Goal: Information Seeking & Learning: Check status

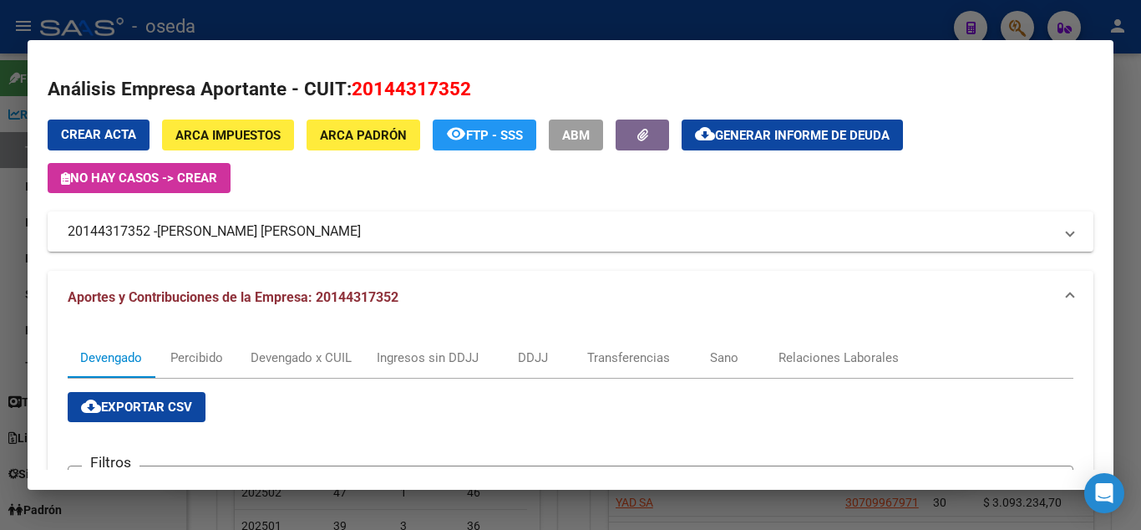
click at [671, 14] on div at bounding box center [570, 265] width 1141 height 530
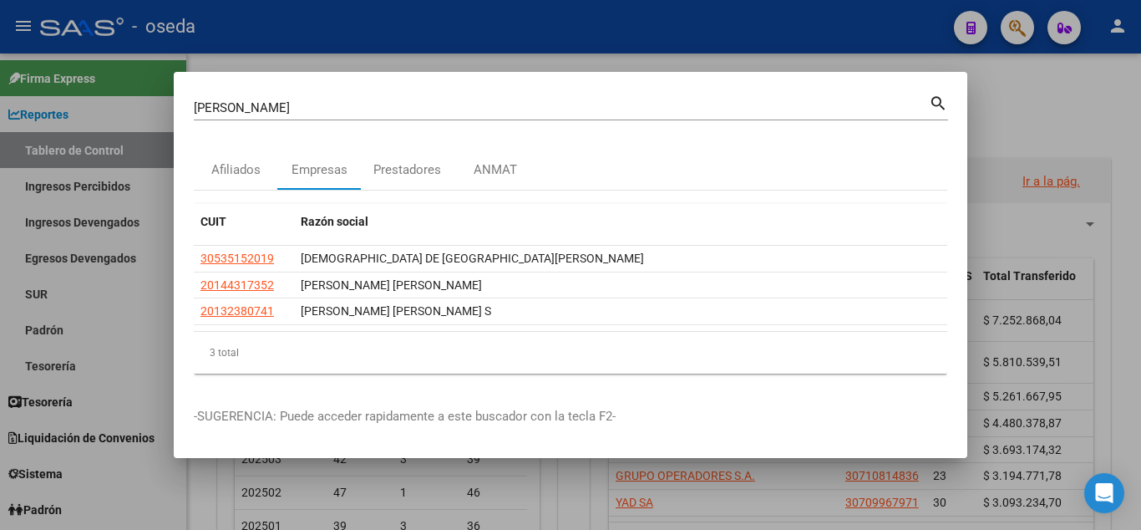
click at [249, 111] on input "[PERSON_NAME]" at bounding box center [561, 107] width 735 height 15
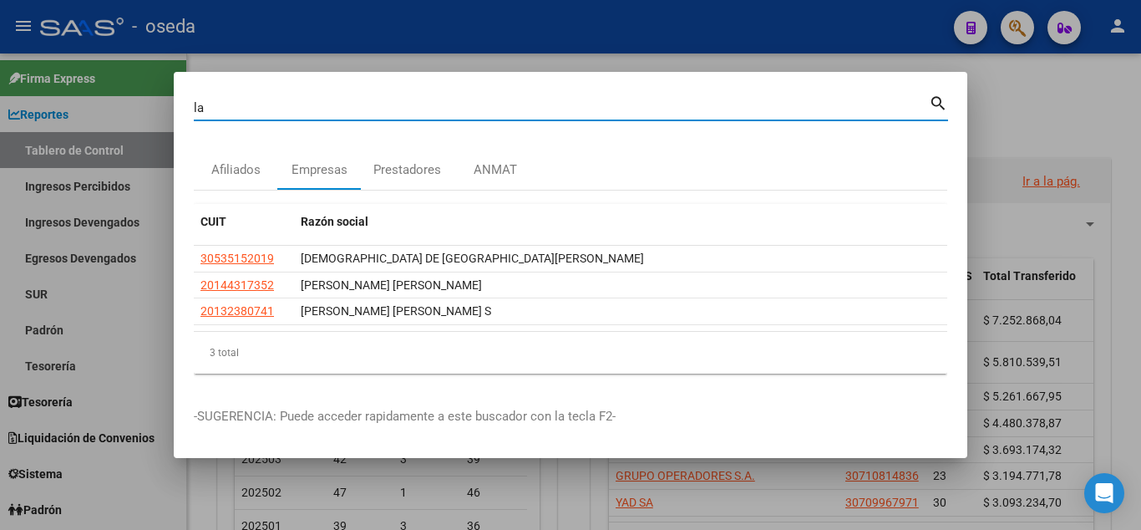
type input "l"
type input "whale"
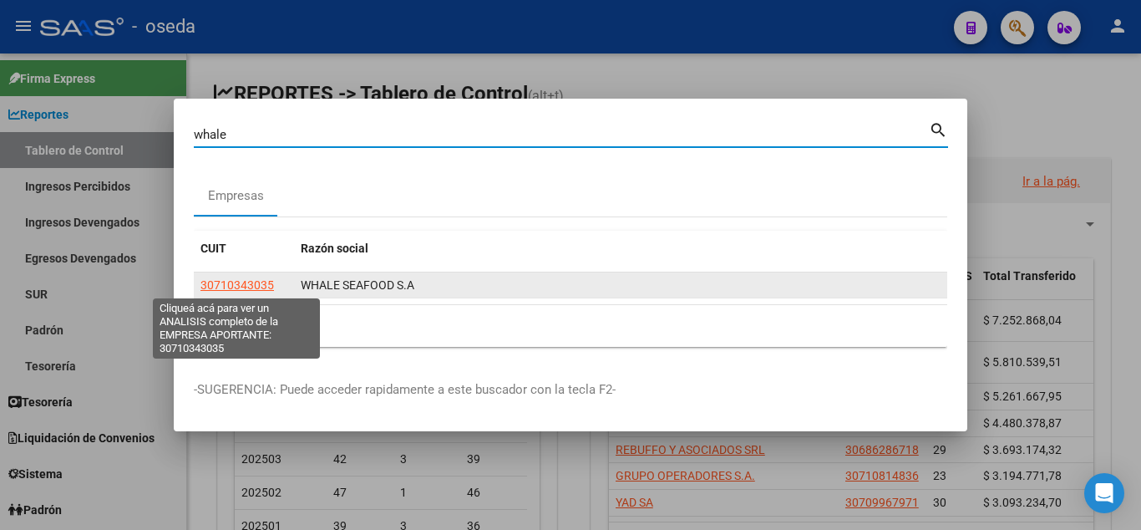
click at [249, 285] on span "30710343035" at bounding box center [238, 284] width 74 height 13
type textarea "30710343035"
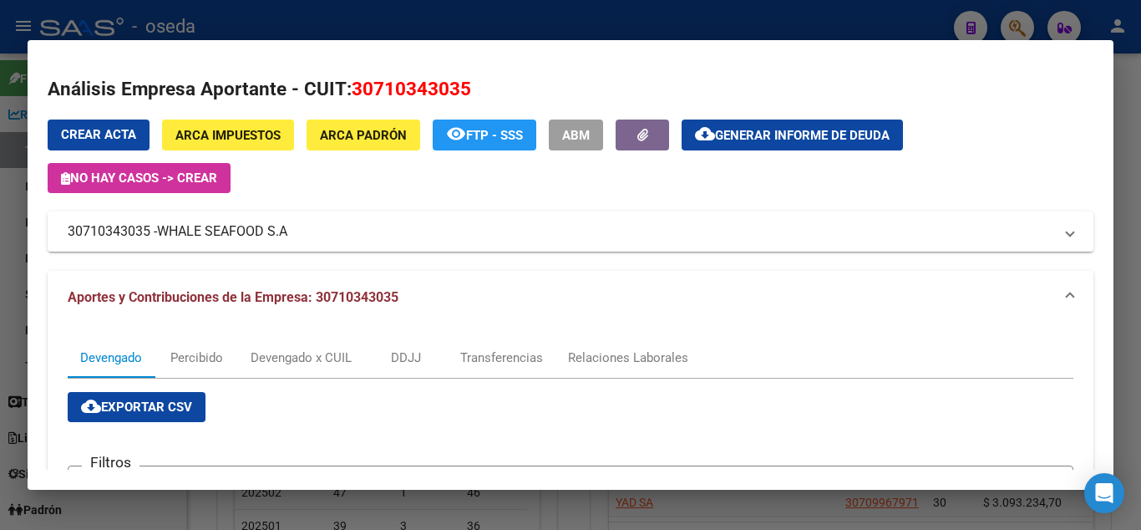
scroll to position [451, 0]
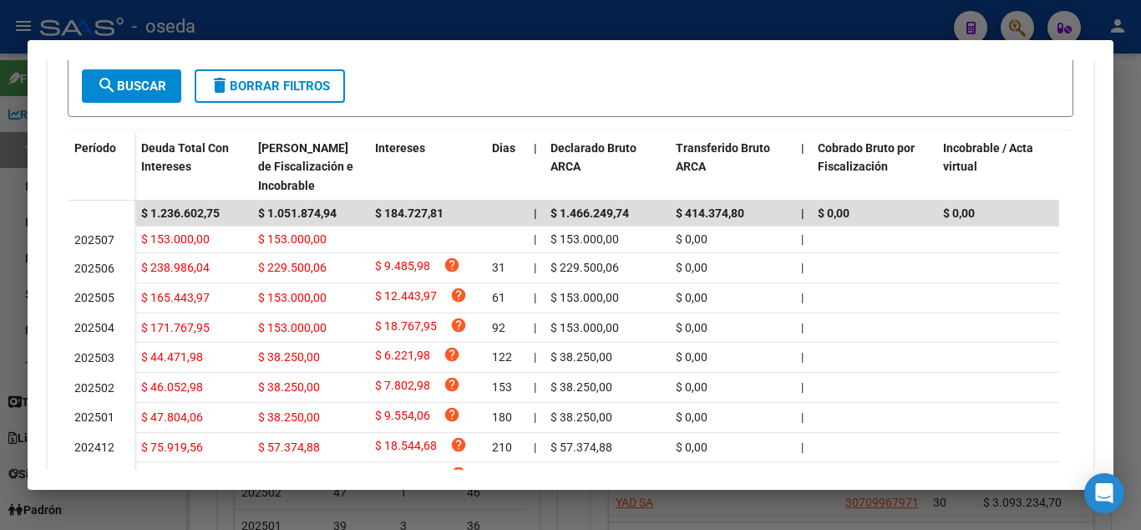
click at [703, 28] on div at bounding box center [570, 265] width 1141 height 530
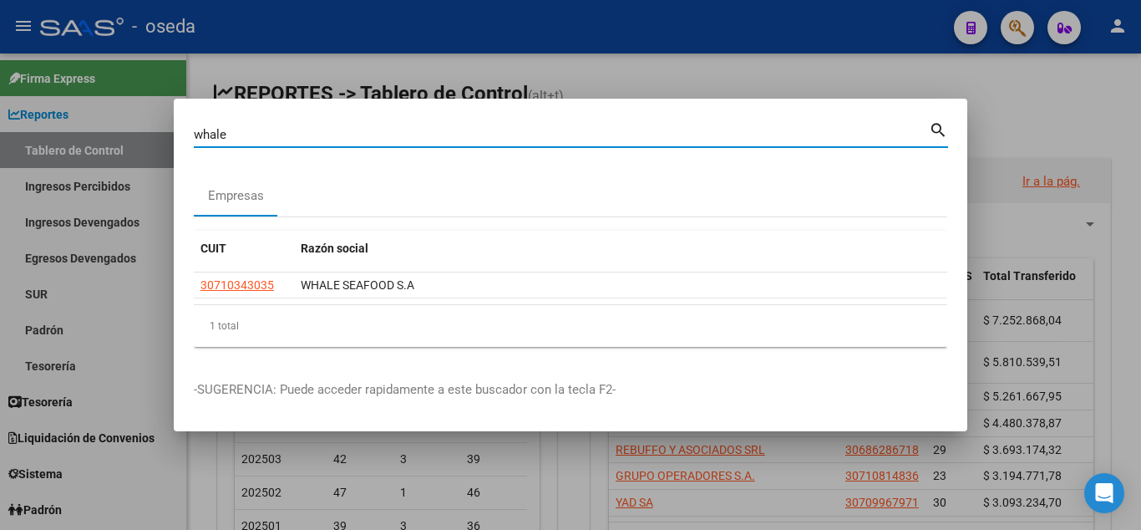
click at [291, 137] on input "whale" at bounding box center [561, 134] width 735 height 15
type input "w"
type input "fca log"
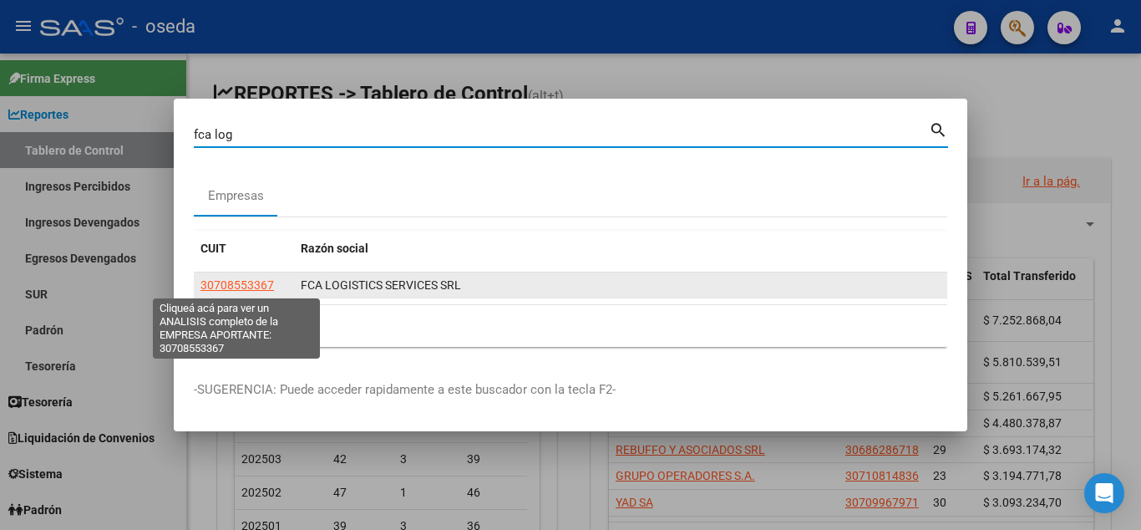
click at [231, 285] on span "30708553367" at bounding box center [238, 284] width 74 height 13
type textarea "30708553367"
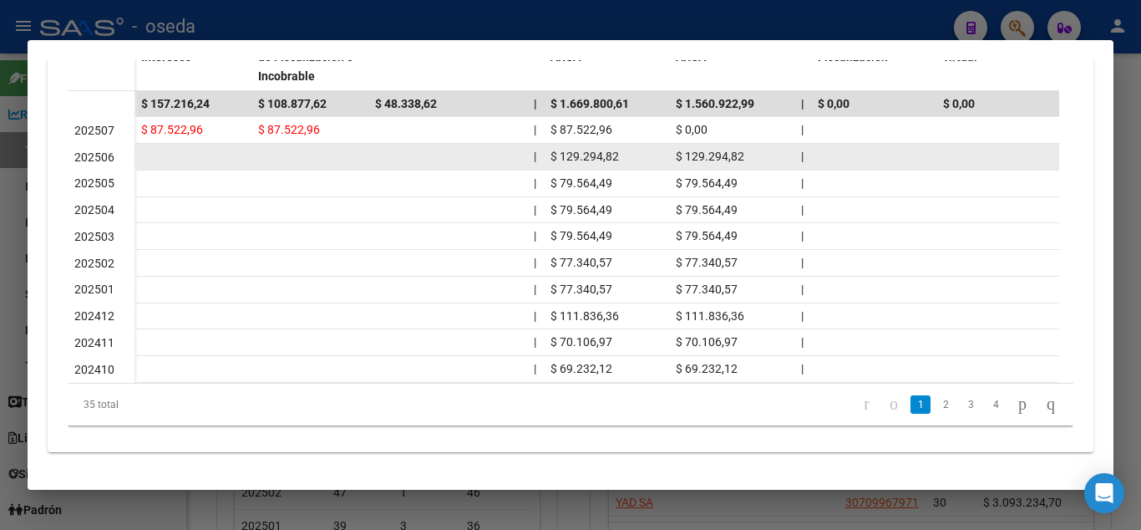
scroll to position [576, 0]
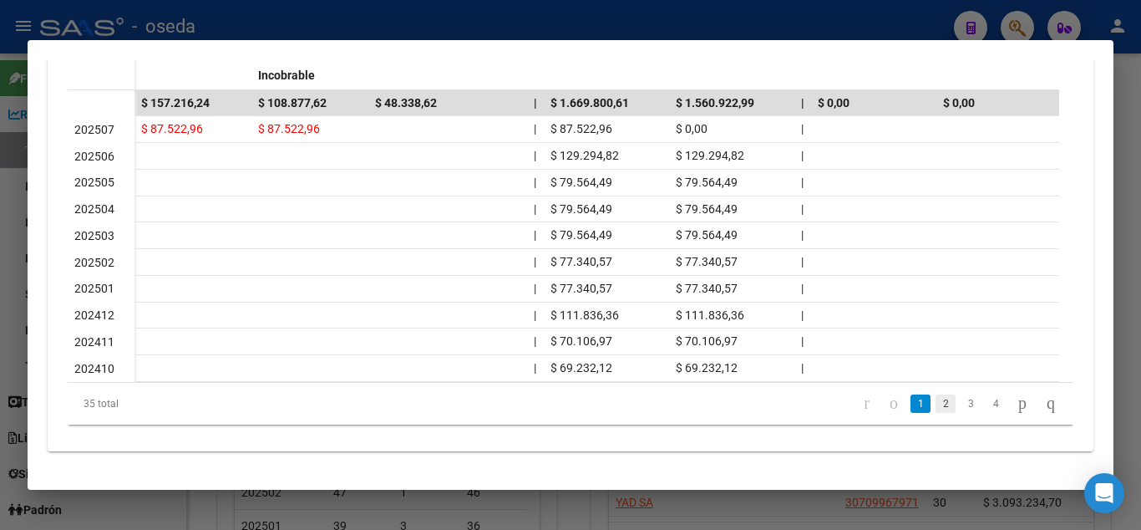
click at [936, 405] on link "2" at bounding box center [946, 403] width 20 height 18
click at [961, 404] on link "3" at bounding box center [971, 403] width 20 height 18
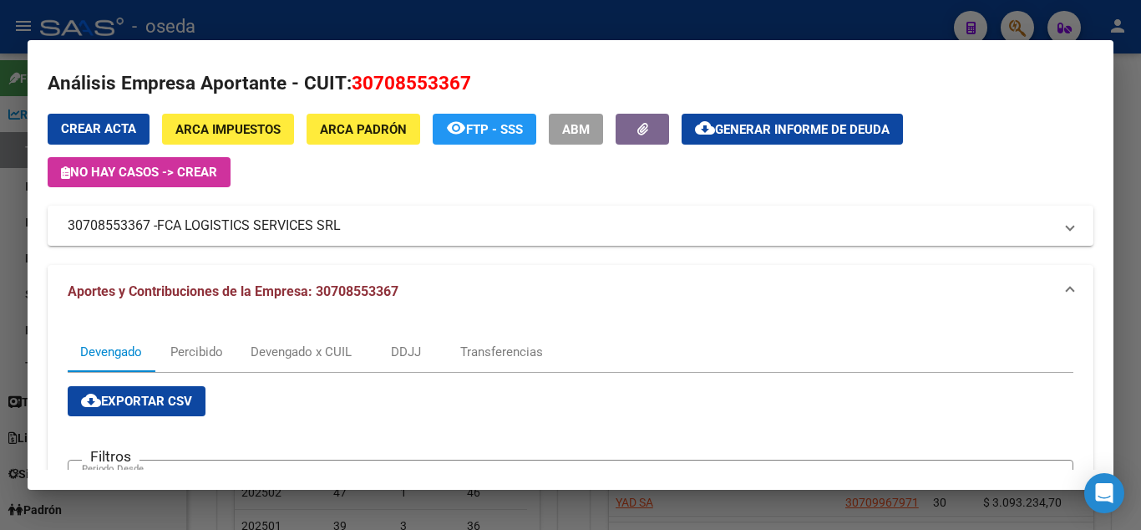
scroll to position [0, 0]
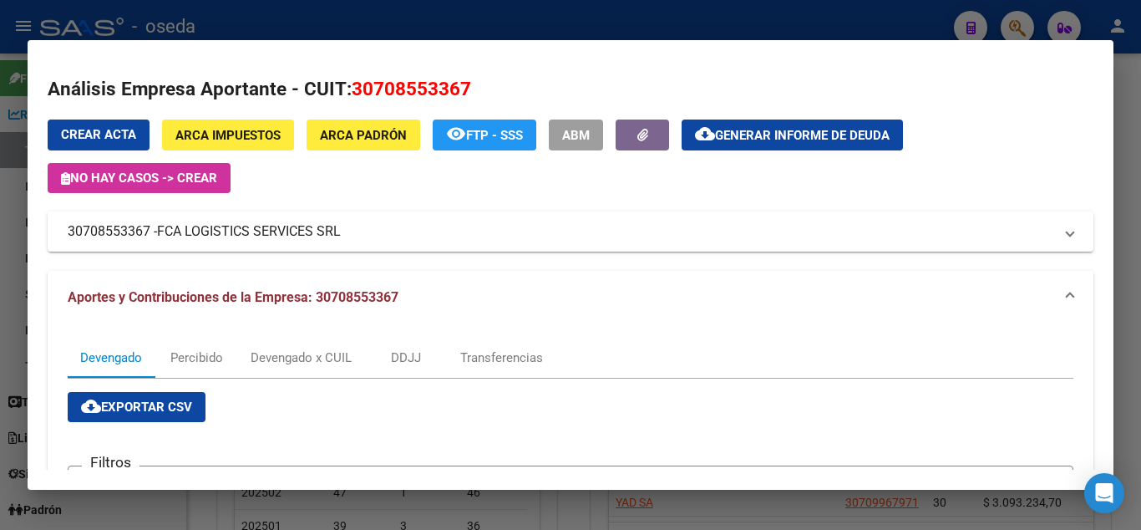
click at [466, 134] on span "FTP - SSS" at bounding box center [494, 135] width 57 height 15
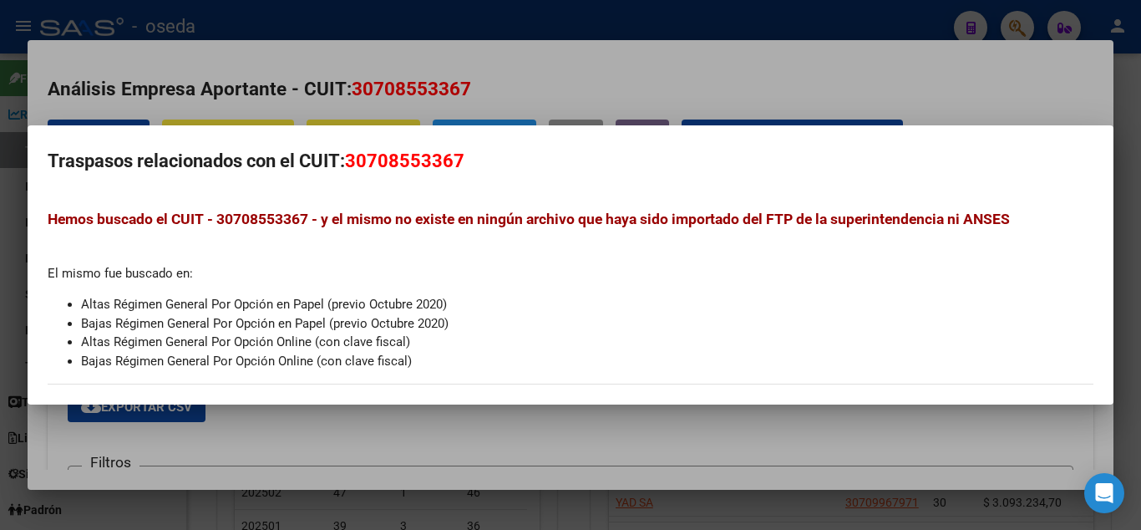
click at [510, 69] on div at bounding box center [570, 265] width 1141 height 530
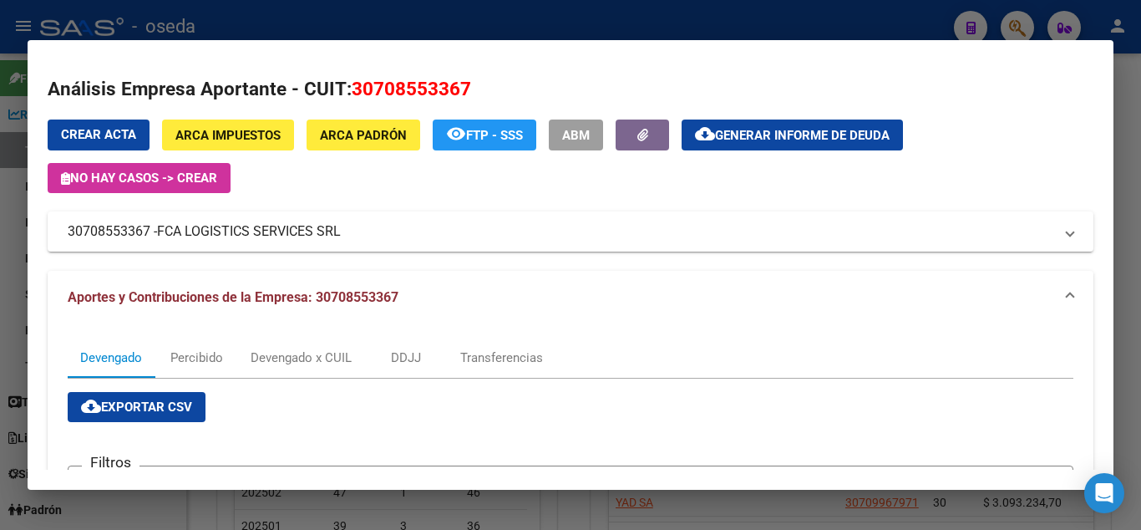
click at [359, 132] on span "ARCA Padrón" at bounding box center [363, 135] width 87 height 15
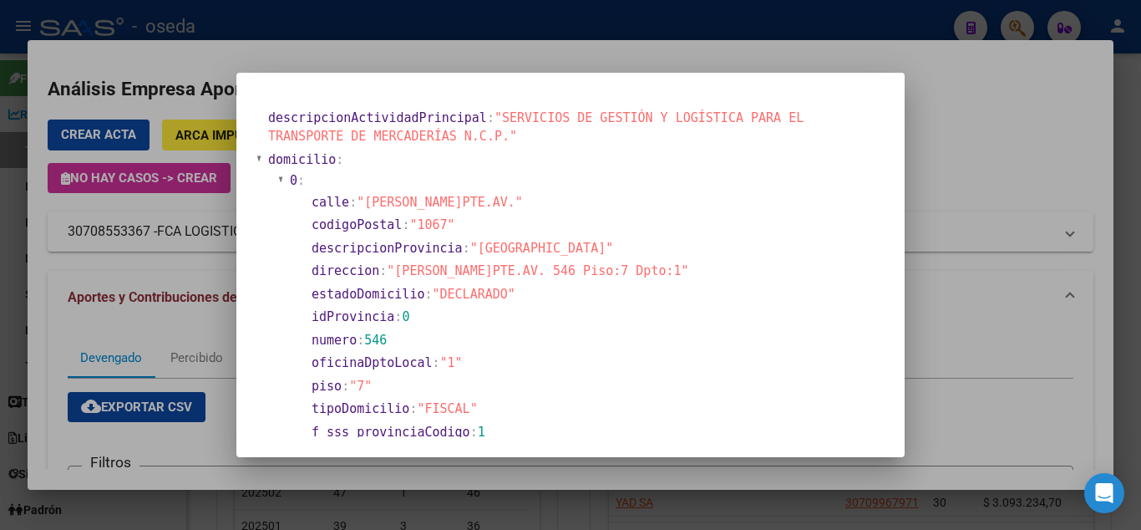
click at [462, 45] on div at bounding box center [570, 265] width 1141 height 530
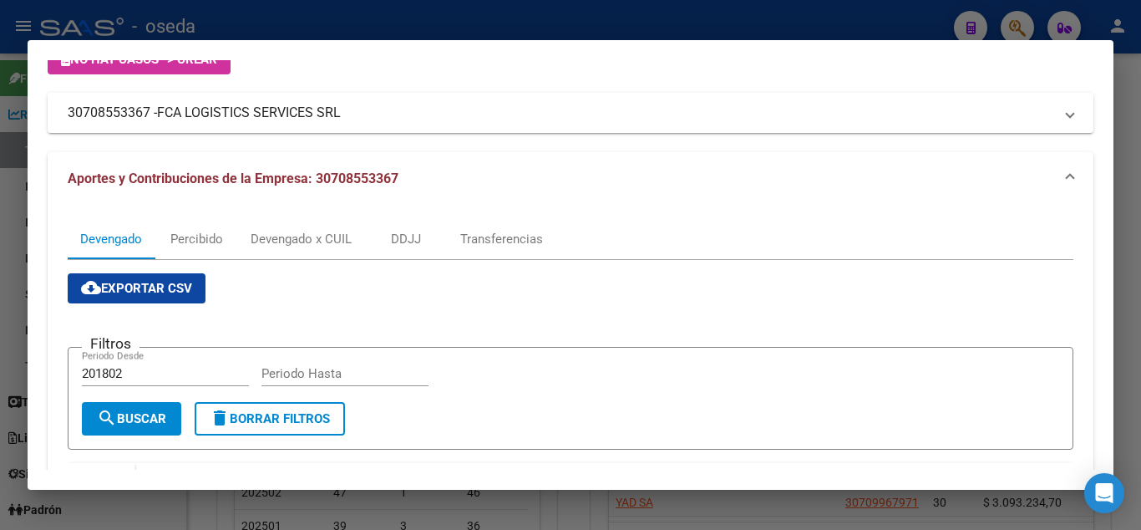
scroll to position [180, 0]
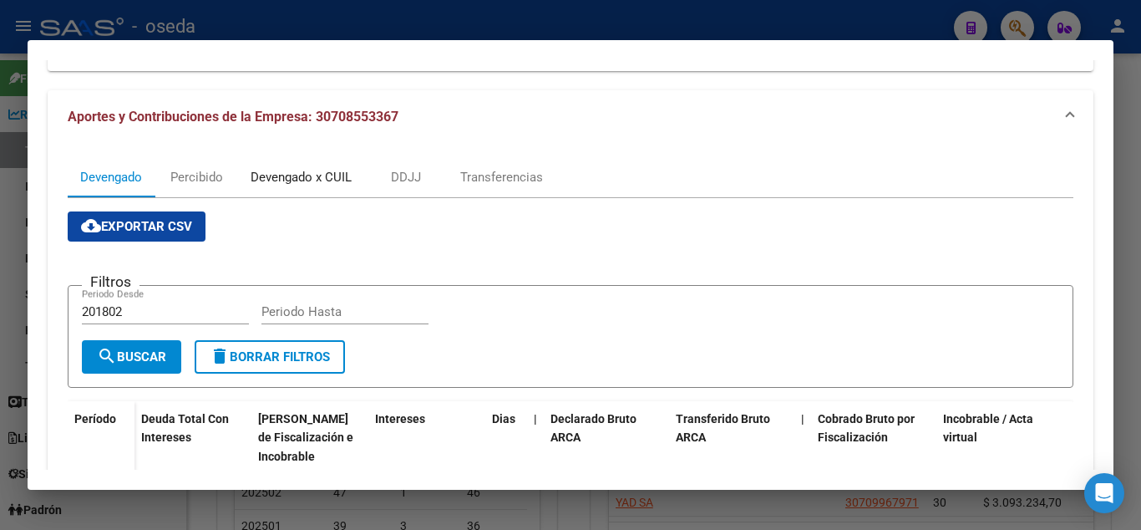
drag, startPoint x: 298, startPoint y: 168, endPoint x: 299, endPoint y: 177, distance: 9.2
click at [299, 168] on div "Devengado x CUIL" at bounding box center [301, 177] width 101 height 18
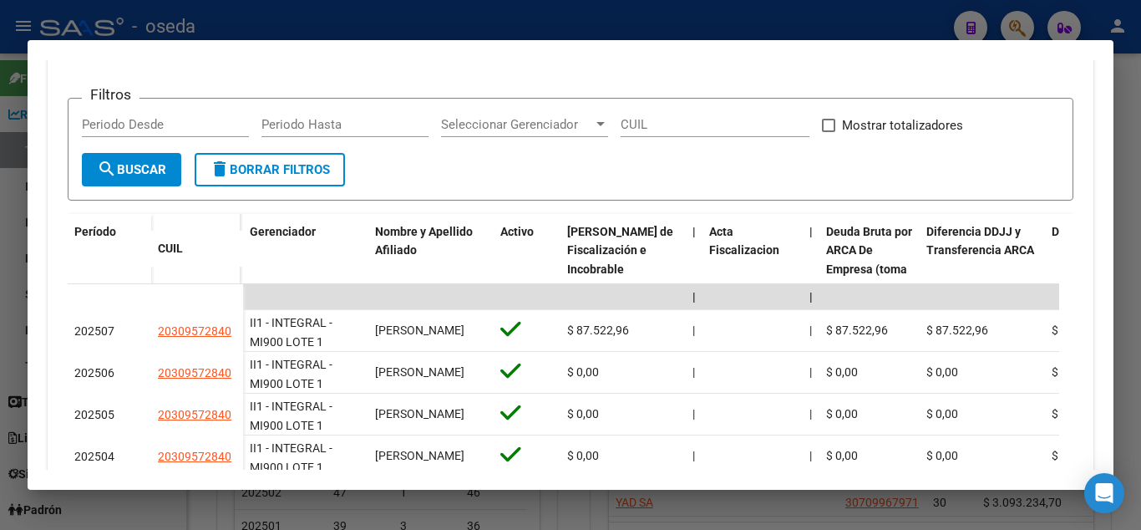
scroll to position [729, 0]
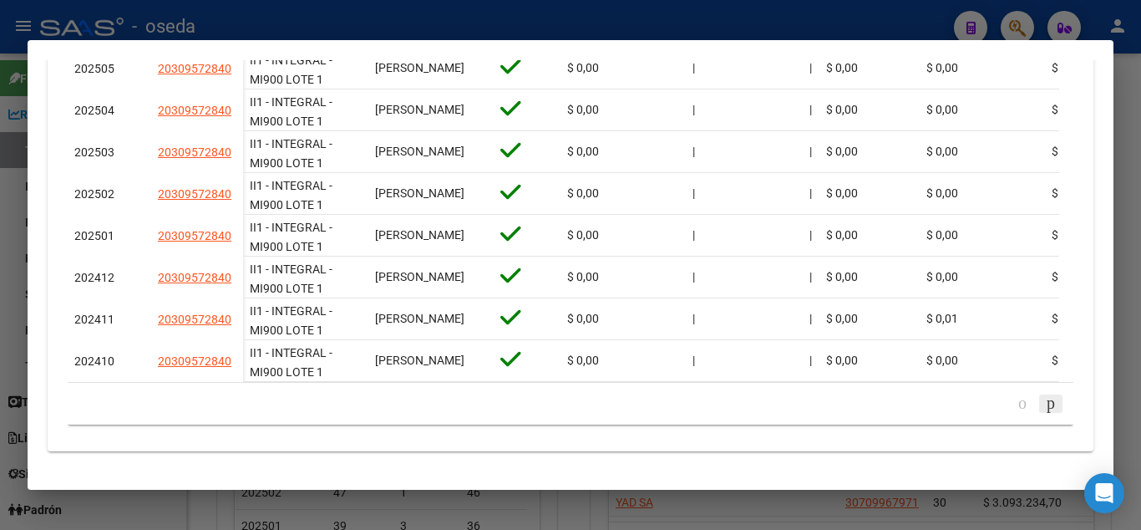
click at [1045, 404] on icon "go to next page" at bounding box center [1051, 403] width 13 height 20
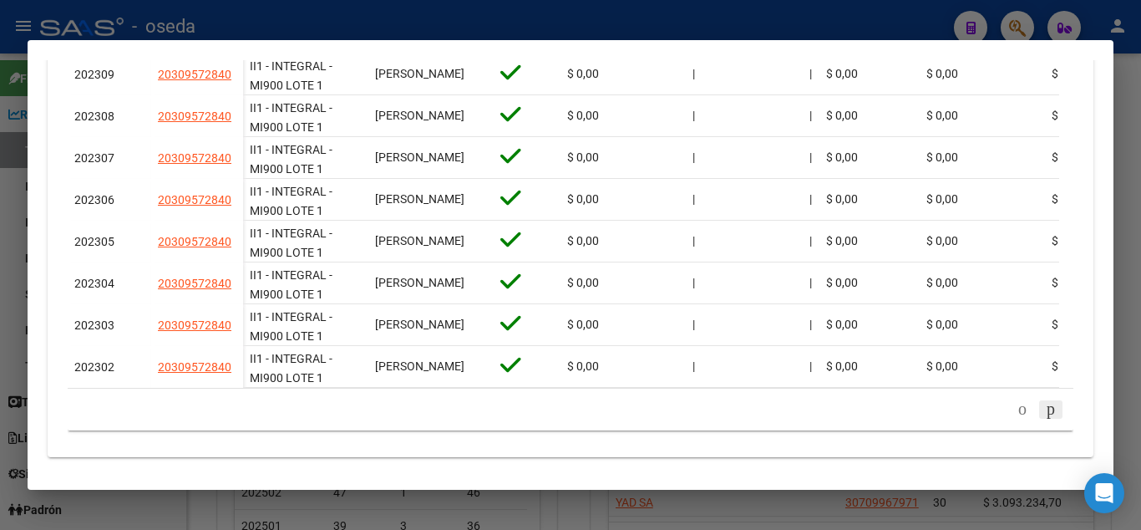
scroll to position [520, 0]
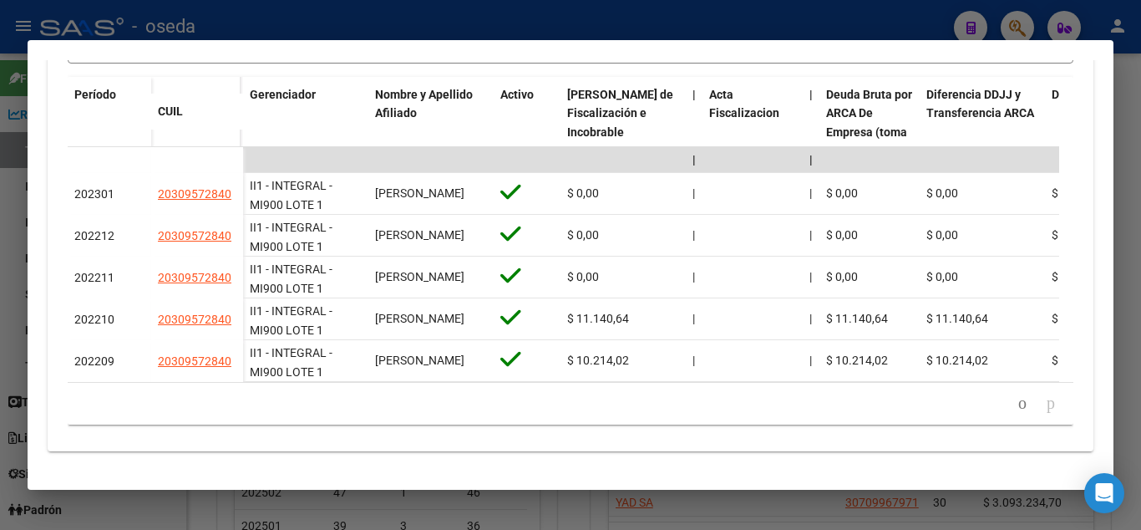
click at [1045, 404] on icon "go to next page" at bounding box center [1051, 403] width 13 height 20
click at [1016, 409] on icon "go to previous page" at bounding box center [1022, 403] width 13 height 20
click at [1000, 408] on div "40 total 1 2 3 4" at bounding box center [571, 404] width 1006 height 42
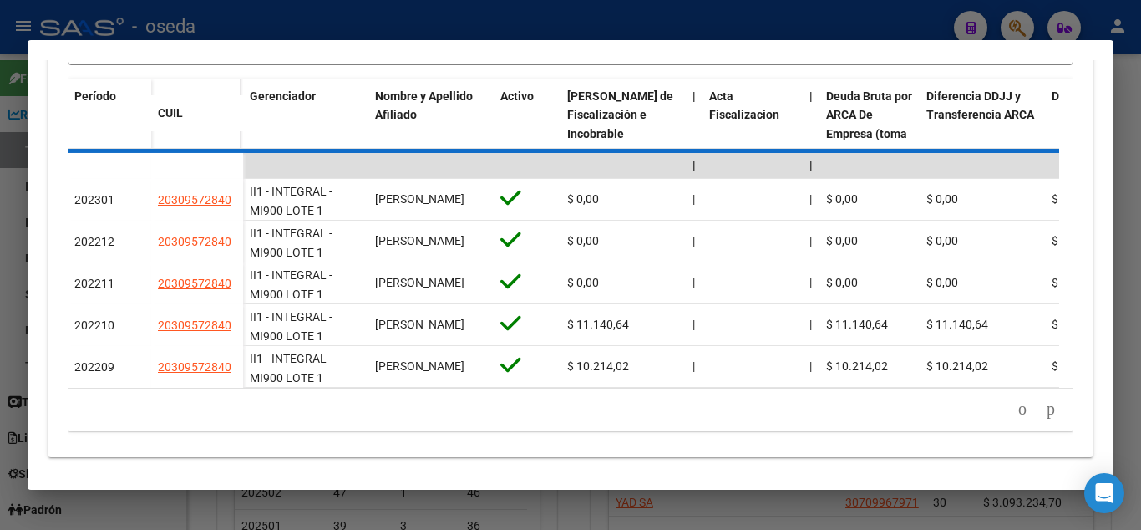
scroll to position [536, 0]
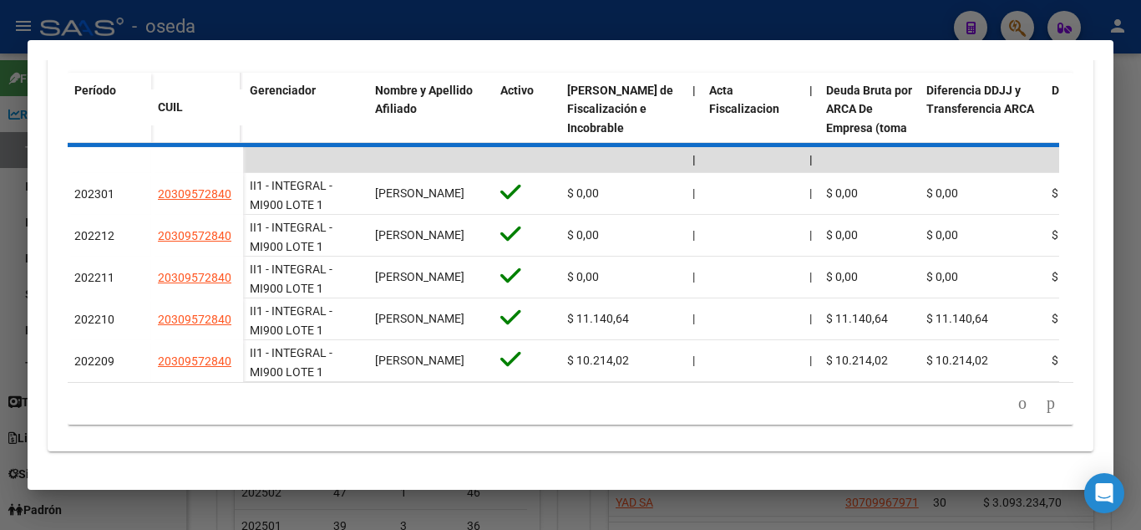
click at [1000, 408] on div "40 total 1 2 3 4" at bounding box center [571, 404] width 1006 height 42
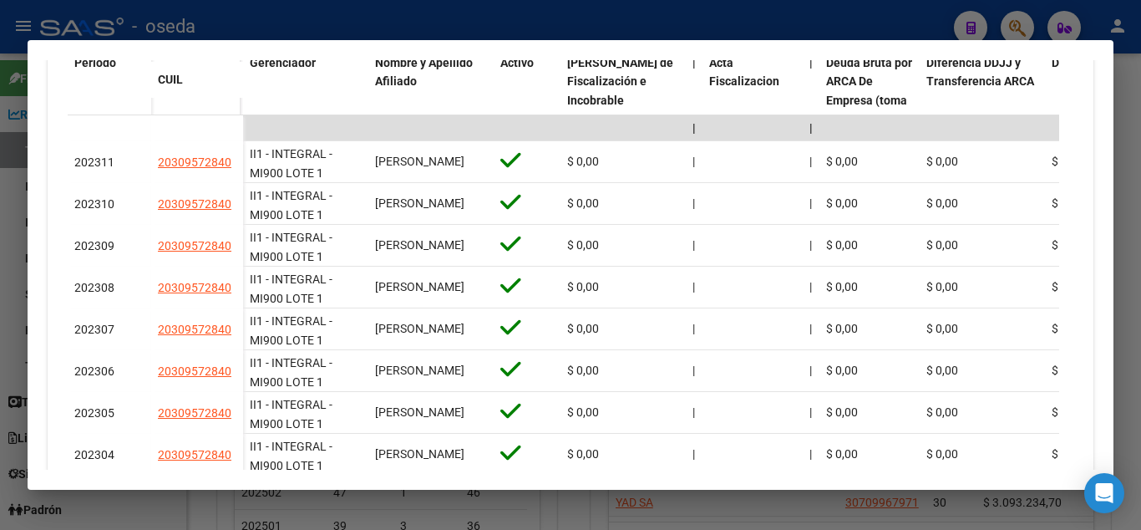
click at [998, 391] on datatable-body-cell "$ 0,00" at bounding box center [982, 370] width 125 height 41
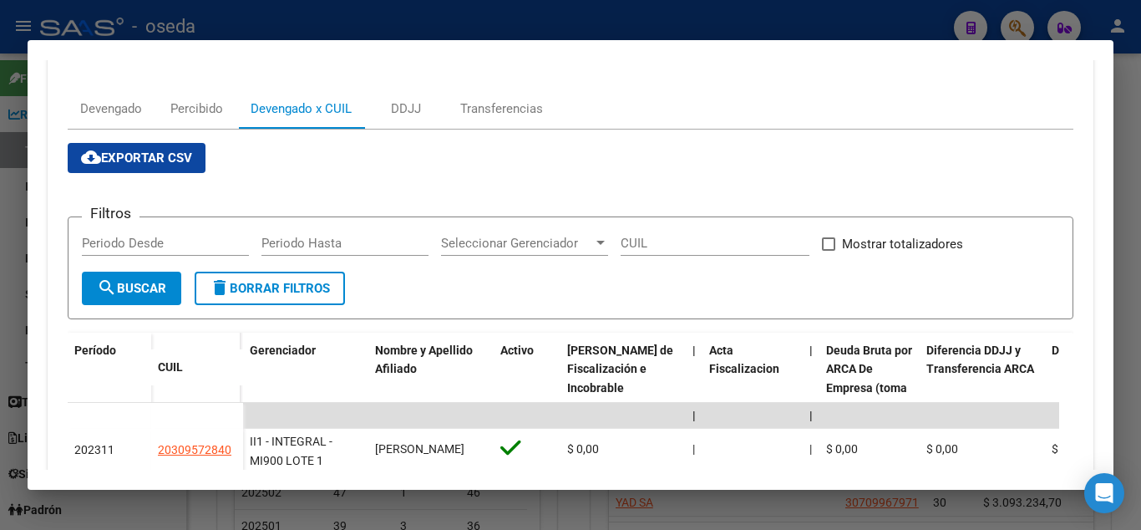
scroll to position [0, 0]
